Goal: Complete application form

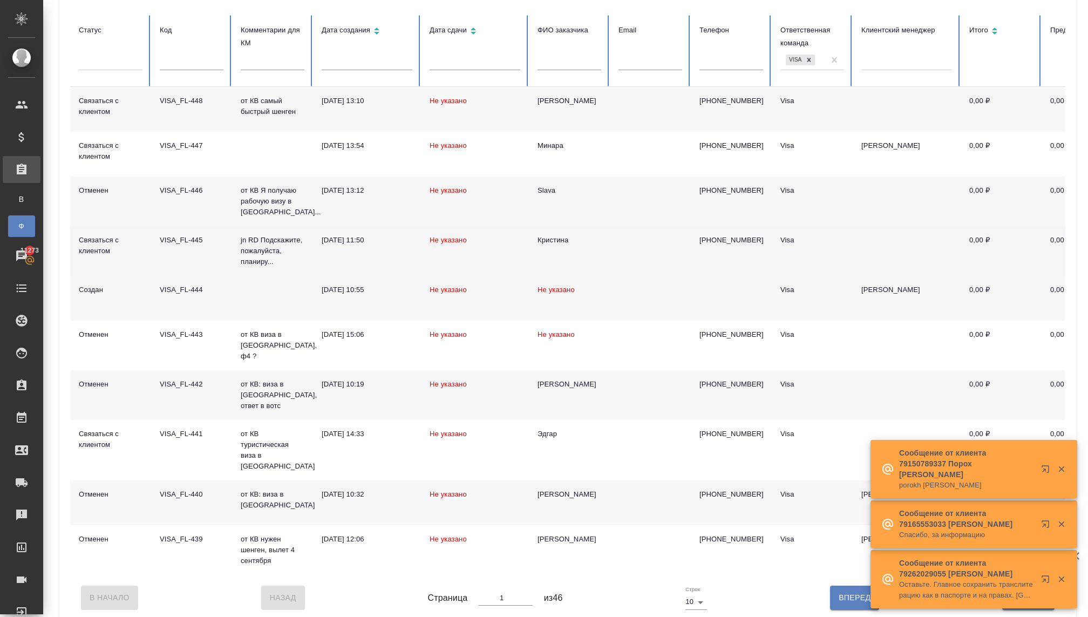
scroll to position [115, 0]
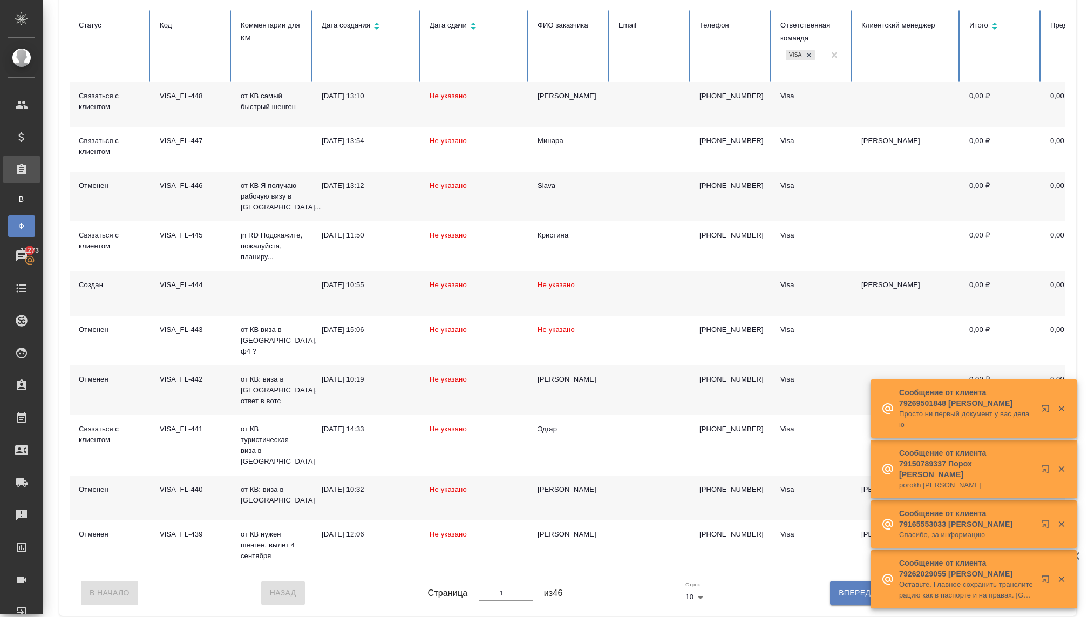
click at [839, 587] on span "Вперед" at bounding box center [854, 592] width 32 height 13
type input "2"
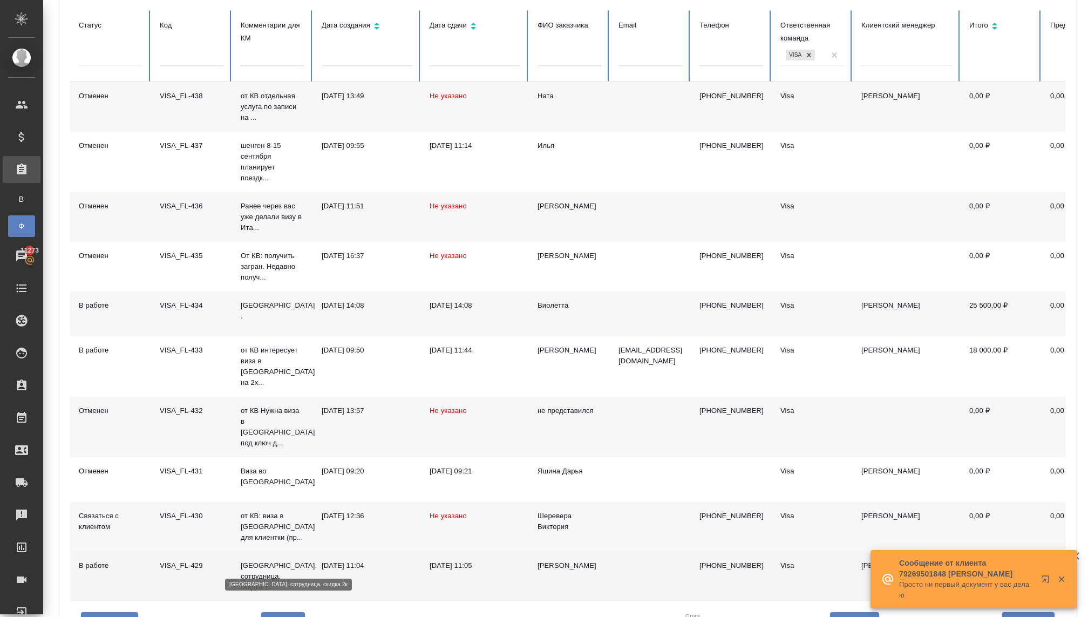
click at [254, 560] on p "[GEOGRAPHIC_DATA], сотрудница, скидка 2к" at bounding box center [273, 576] width 64 height 32
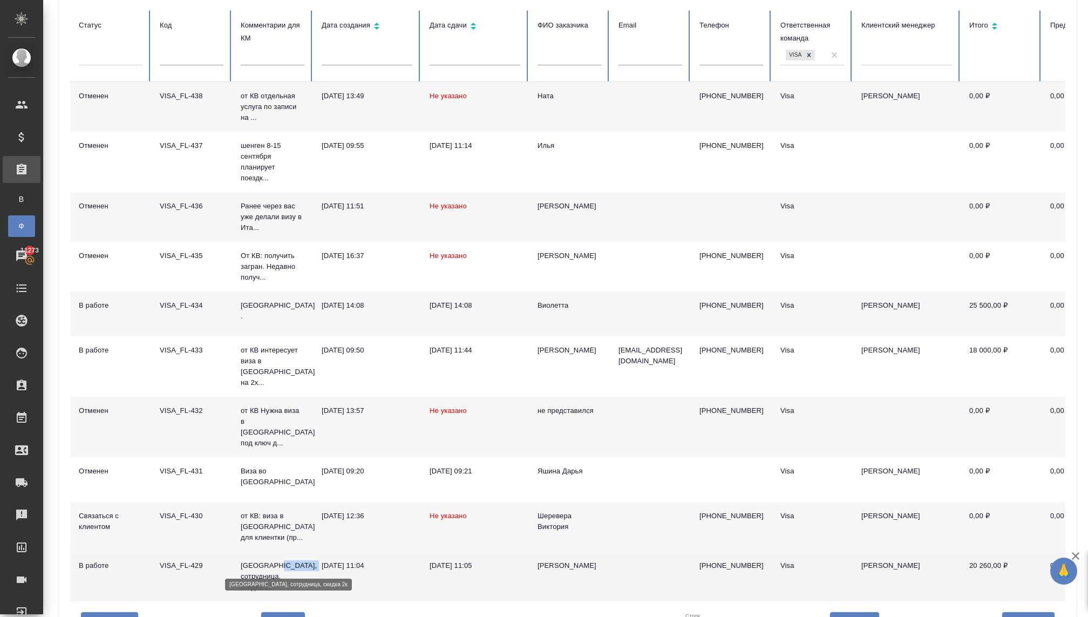
click at [254, 560] on p "[GEOGRAPHIC_DATA], сотрудница, скидка 2к" at bounding box center [273, 576] width 64 height 32
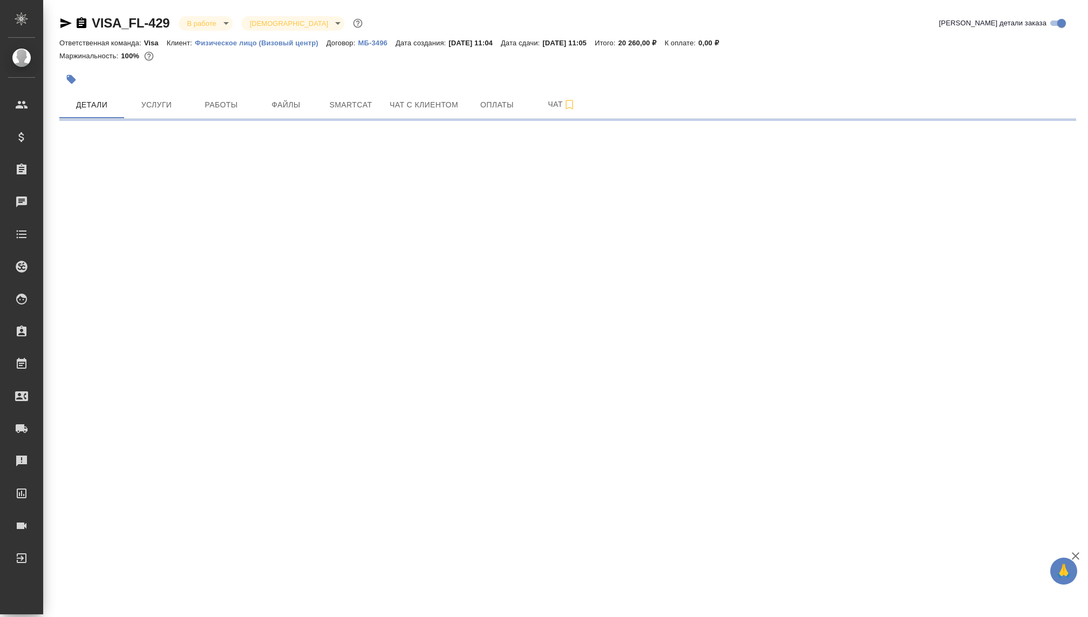
select select "RU"
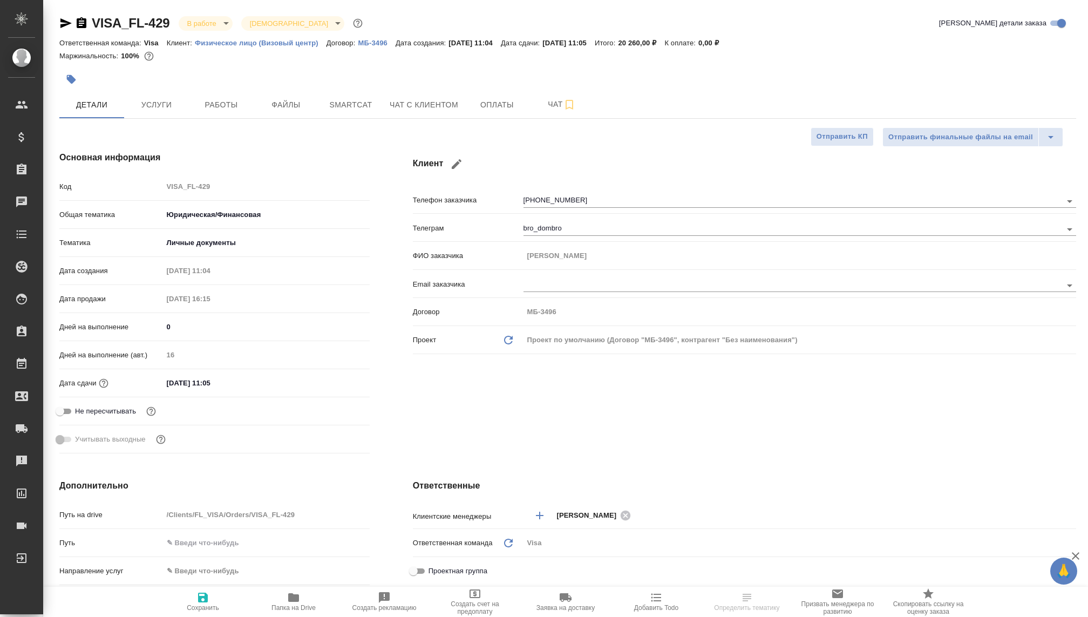
type textarea "x"
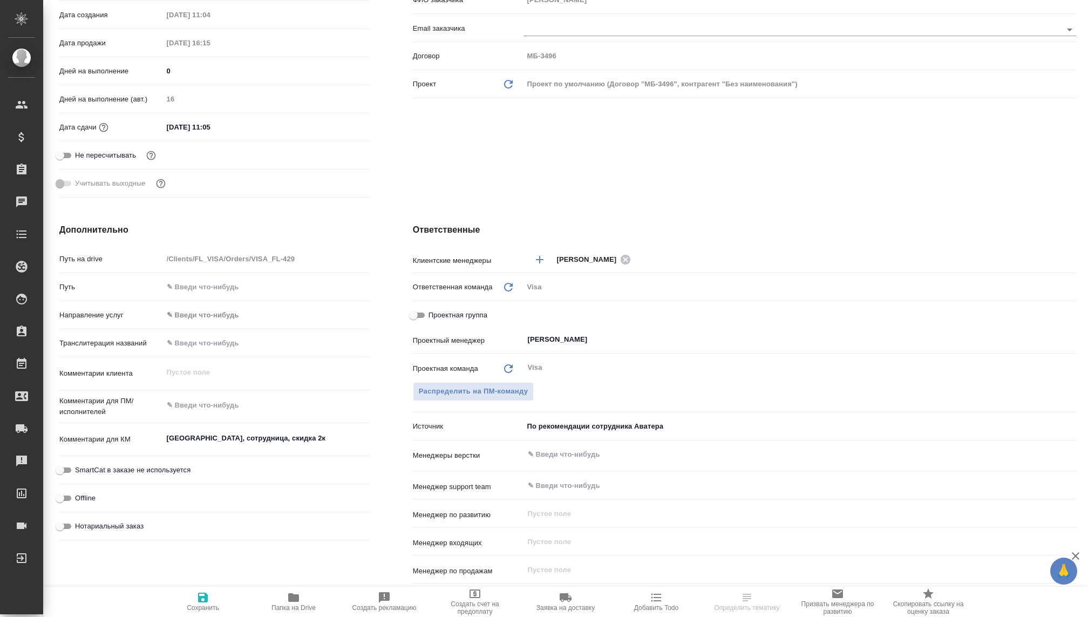
scroll to position [498, 0]
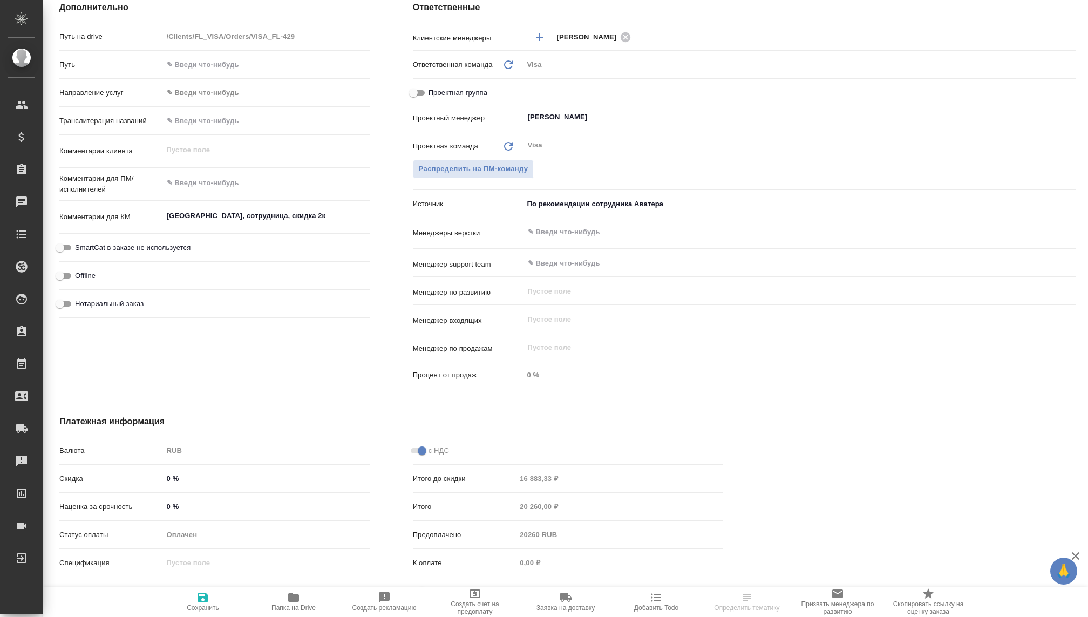
type textarea "x"
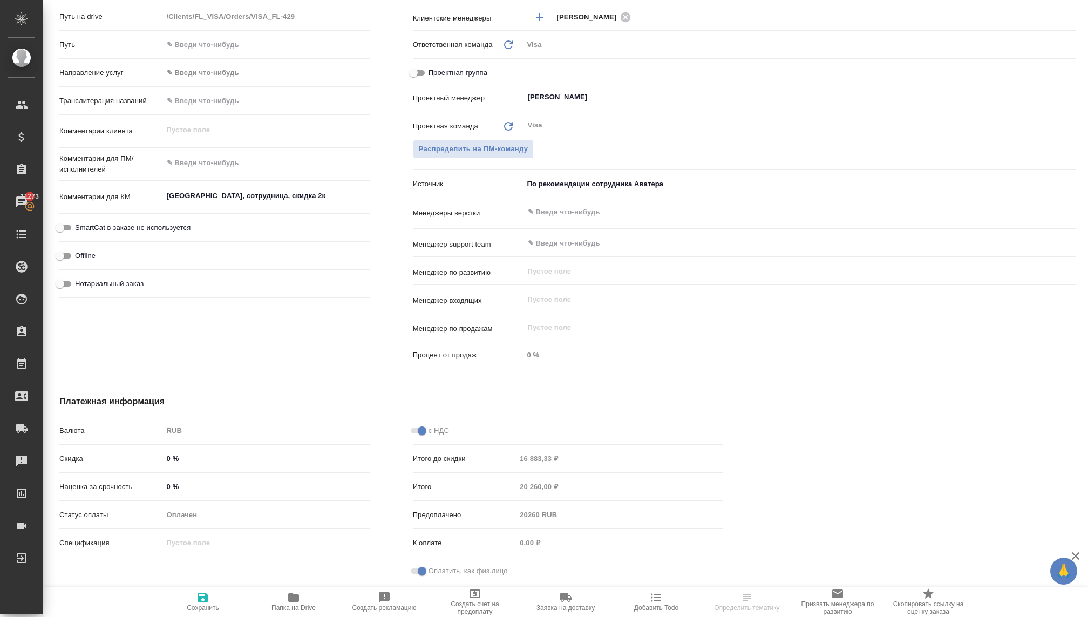
scroll to position [0, 0]
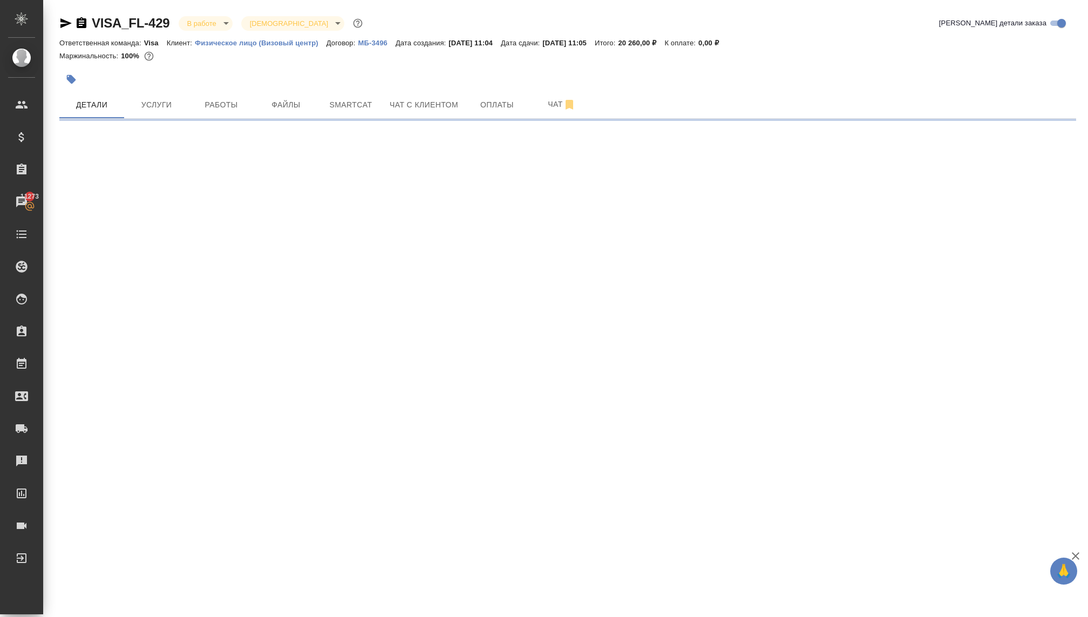
select select "RU"
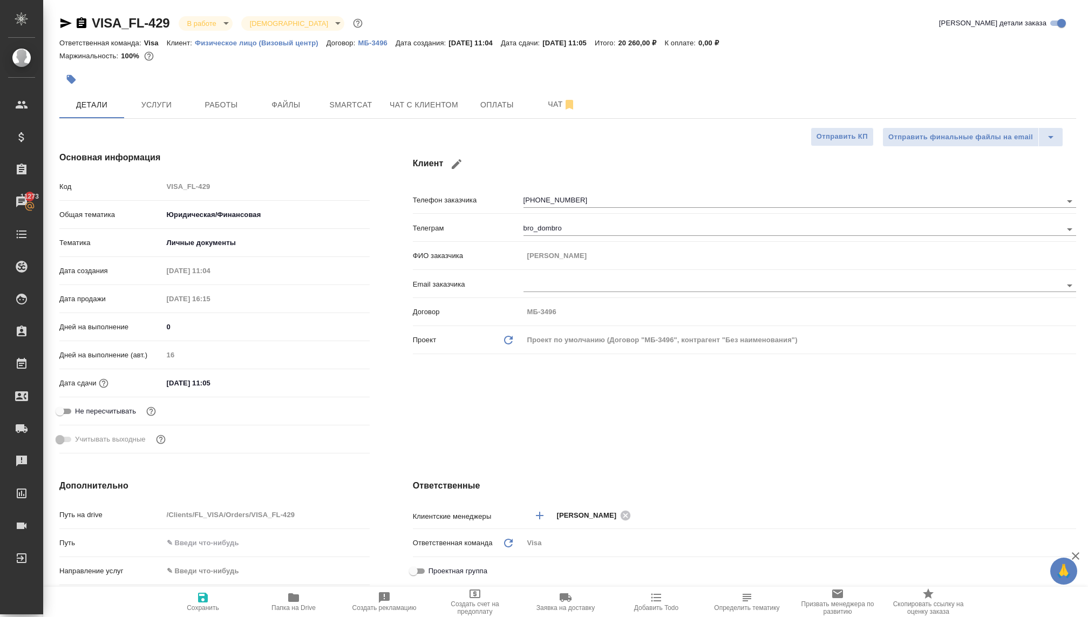
type textarea "x"
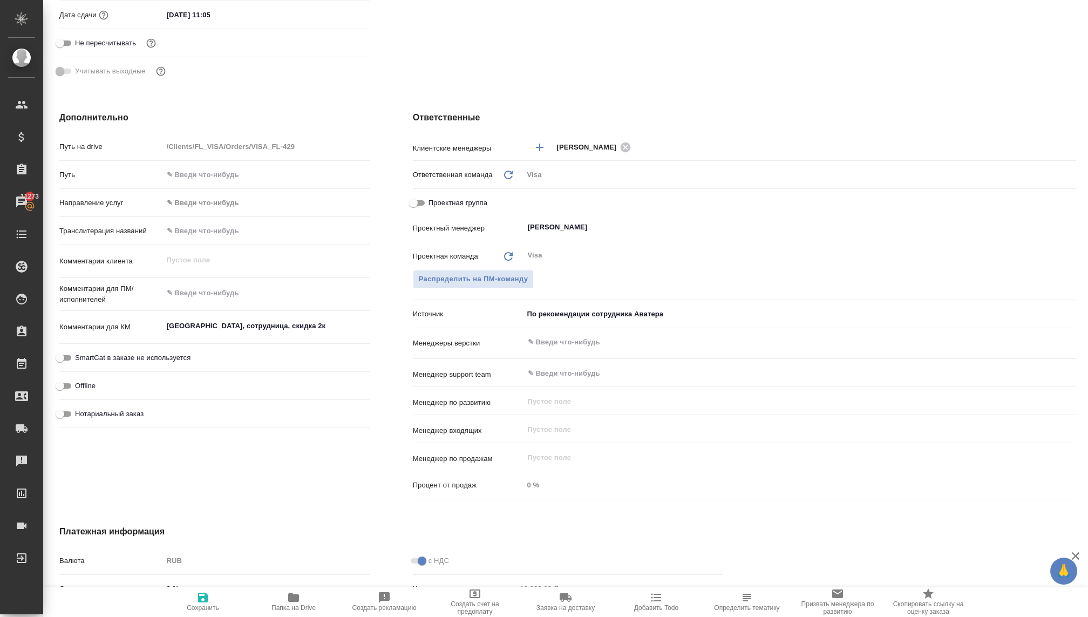
scroll to position [498, 0]
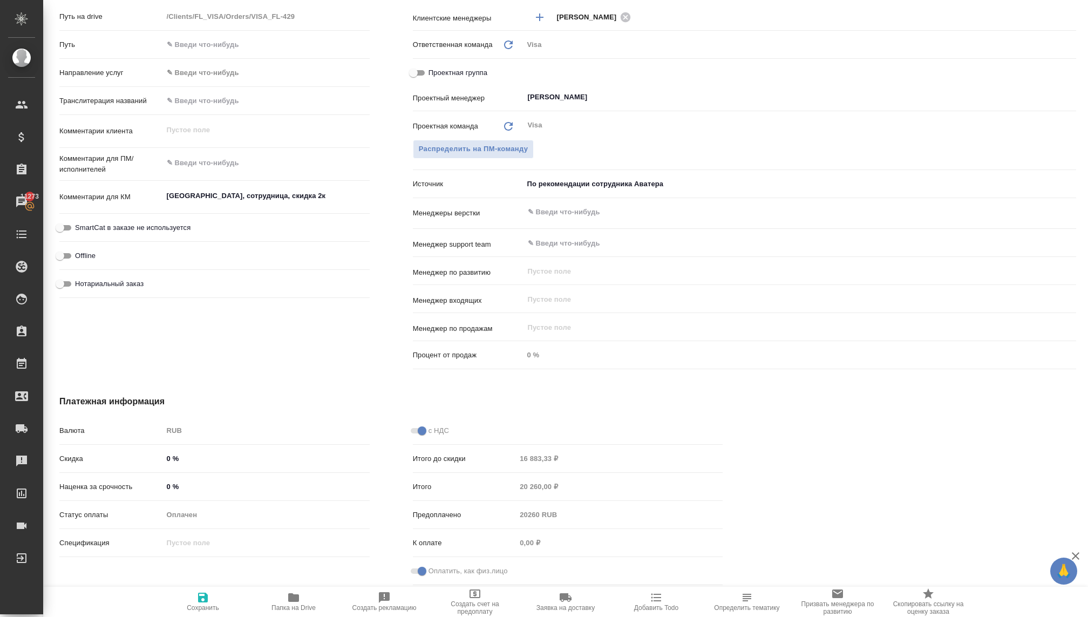
type textarea "x"
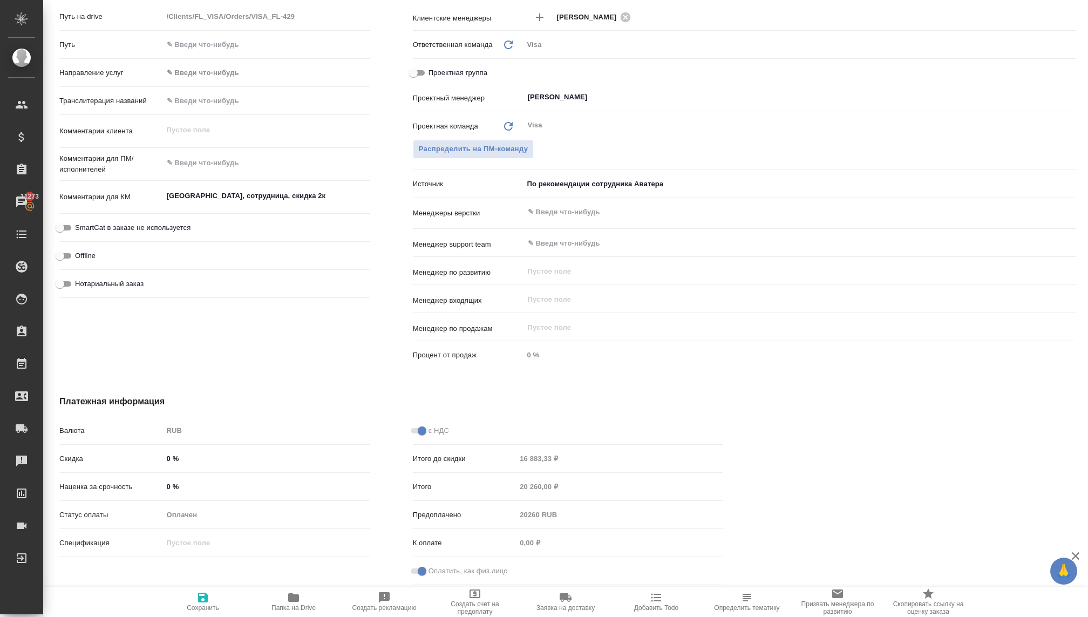
type textarea "x"
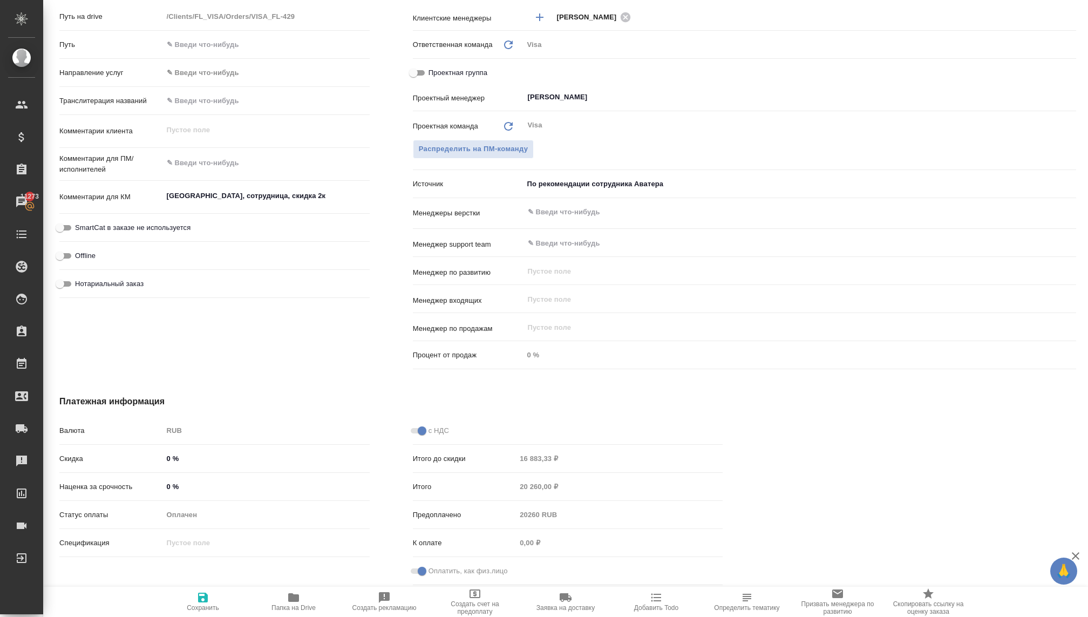
type textarea "x"
